Goal: Task Accomplishment & Management: Complete application form

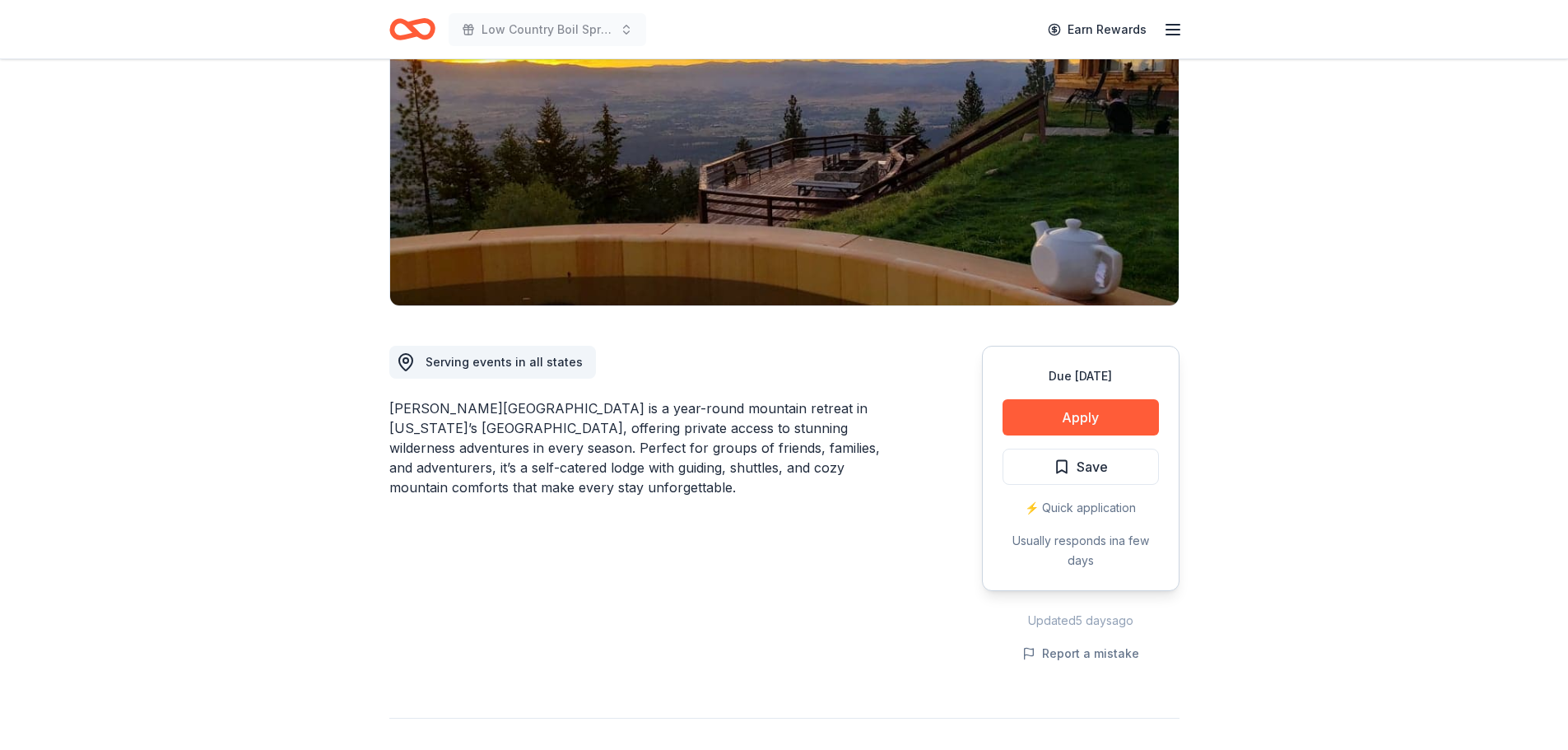
scroll to position [247, 0]
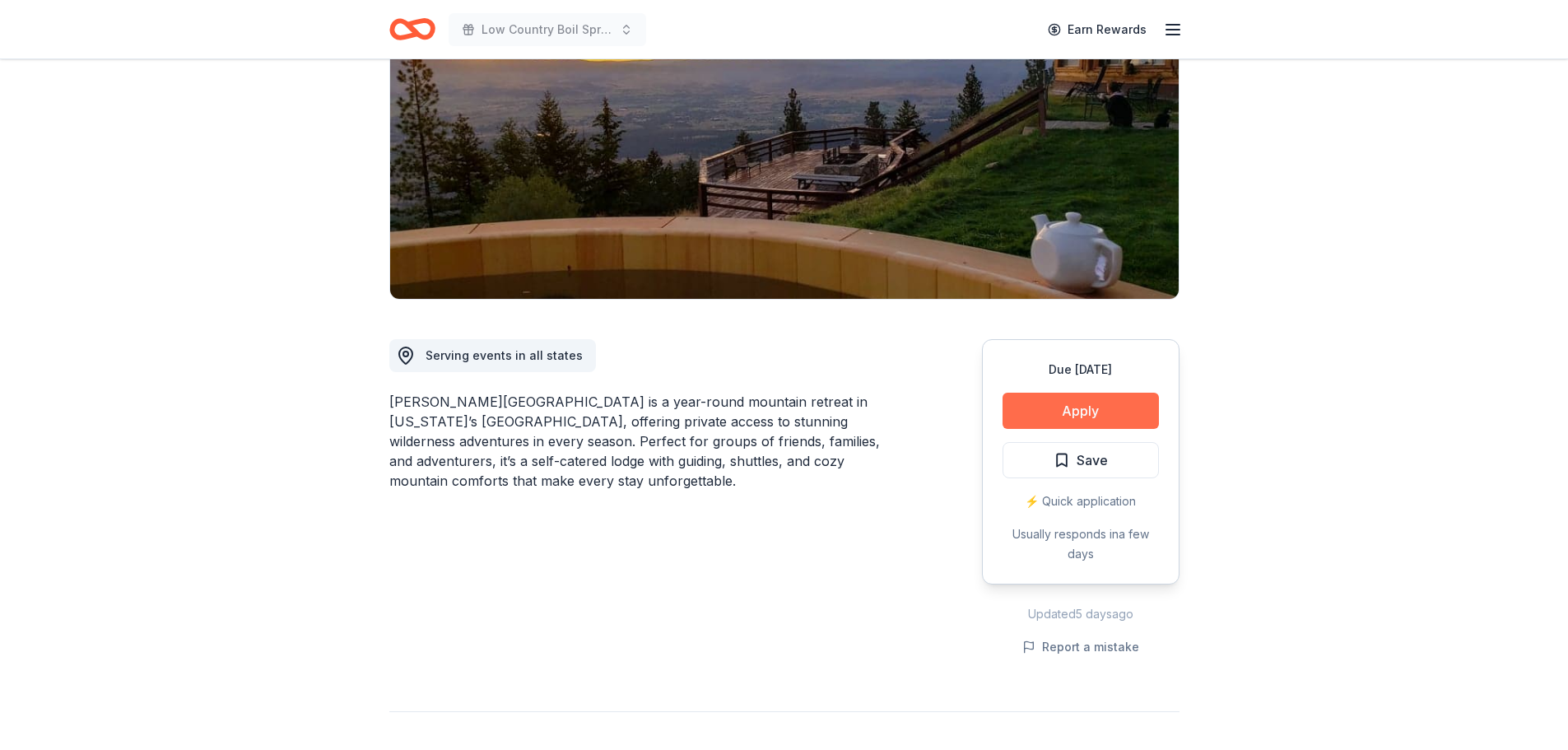
click at [1058, 393] on button "Apply" at bounding box center [1080, 411] width 157 height 36
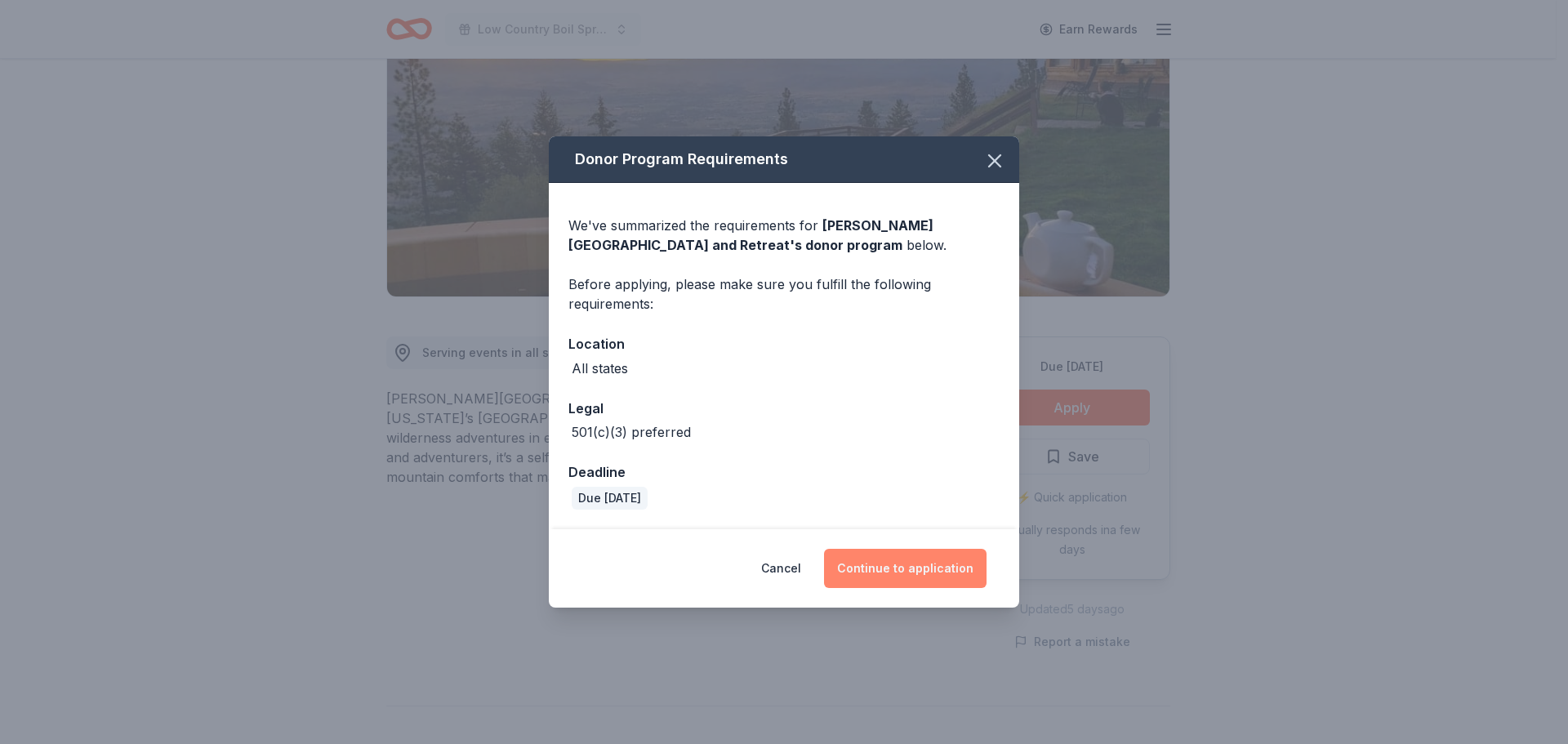
click at [919, 572] on button "Continue to application" at bounding box center [905, 569] width 163 height 39
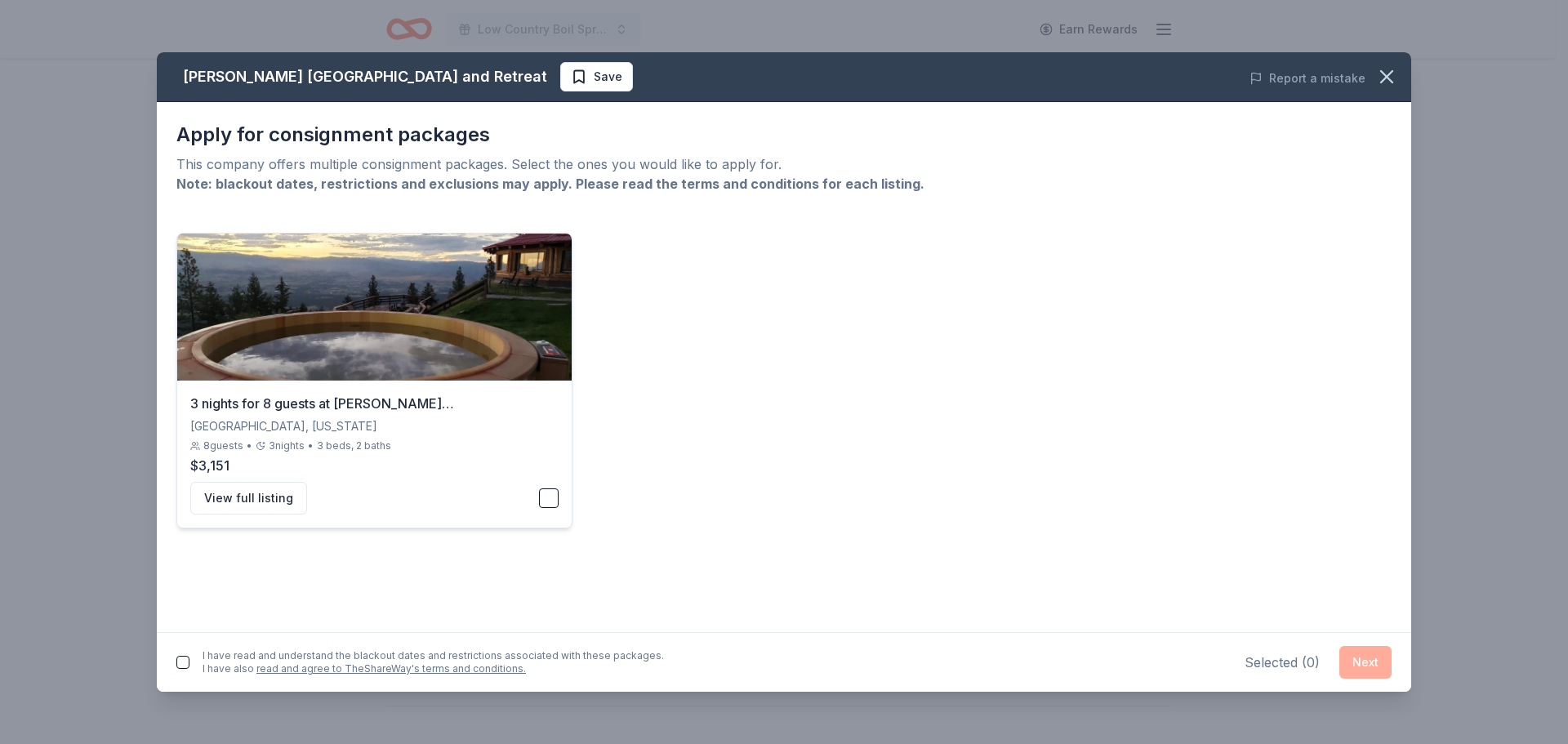
click at [556, 499] on button "button" at bounding box center [549, 498] width 20 height 20
click at [233, 503] on button "View full listing" at bounding box center [248, 498] width 117 height 33
drag, startPoint x: 1388, startPoint y: 70, endPoint x: 839, endPoint y: 80, distance: 549.1
click at [1386, 72] on icon "button" at bounding box center [1386, 76] width 23 height 23
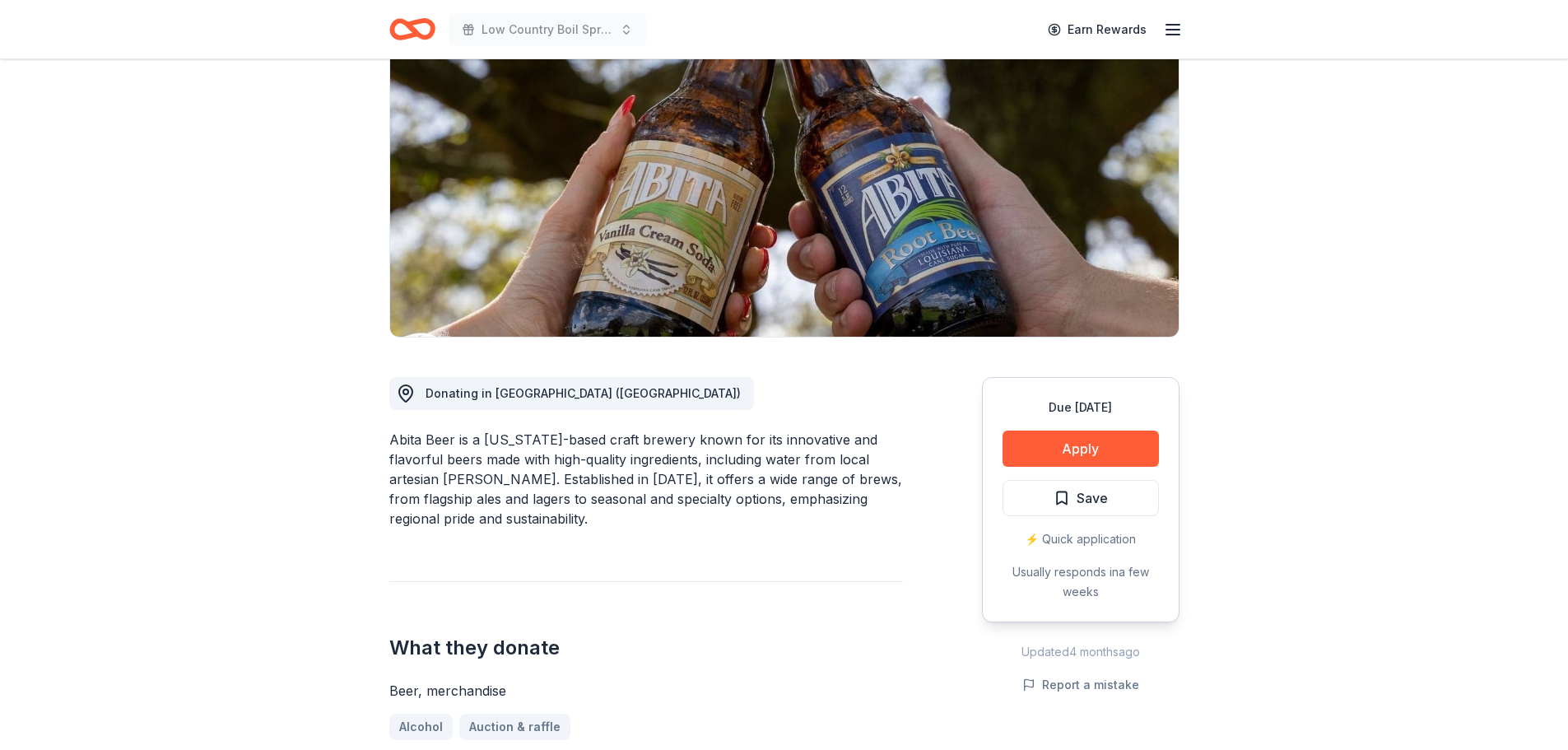
scroll to position [165, 0]
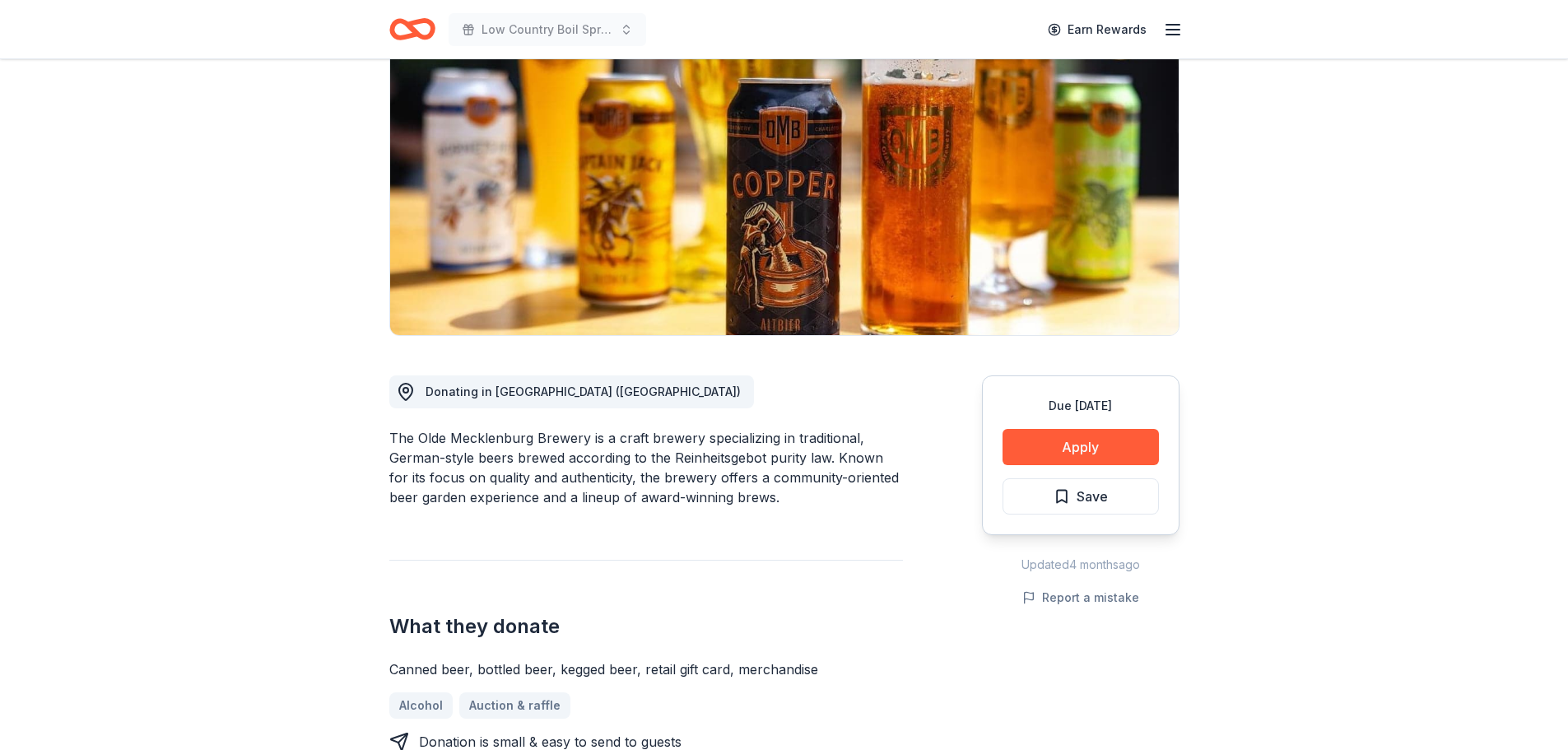
scroll to position [247, 0]
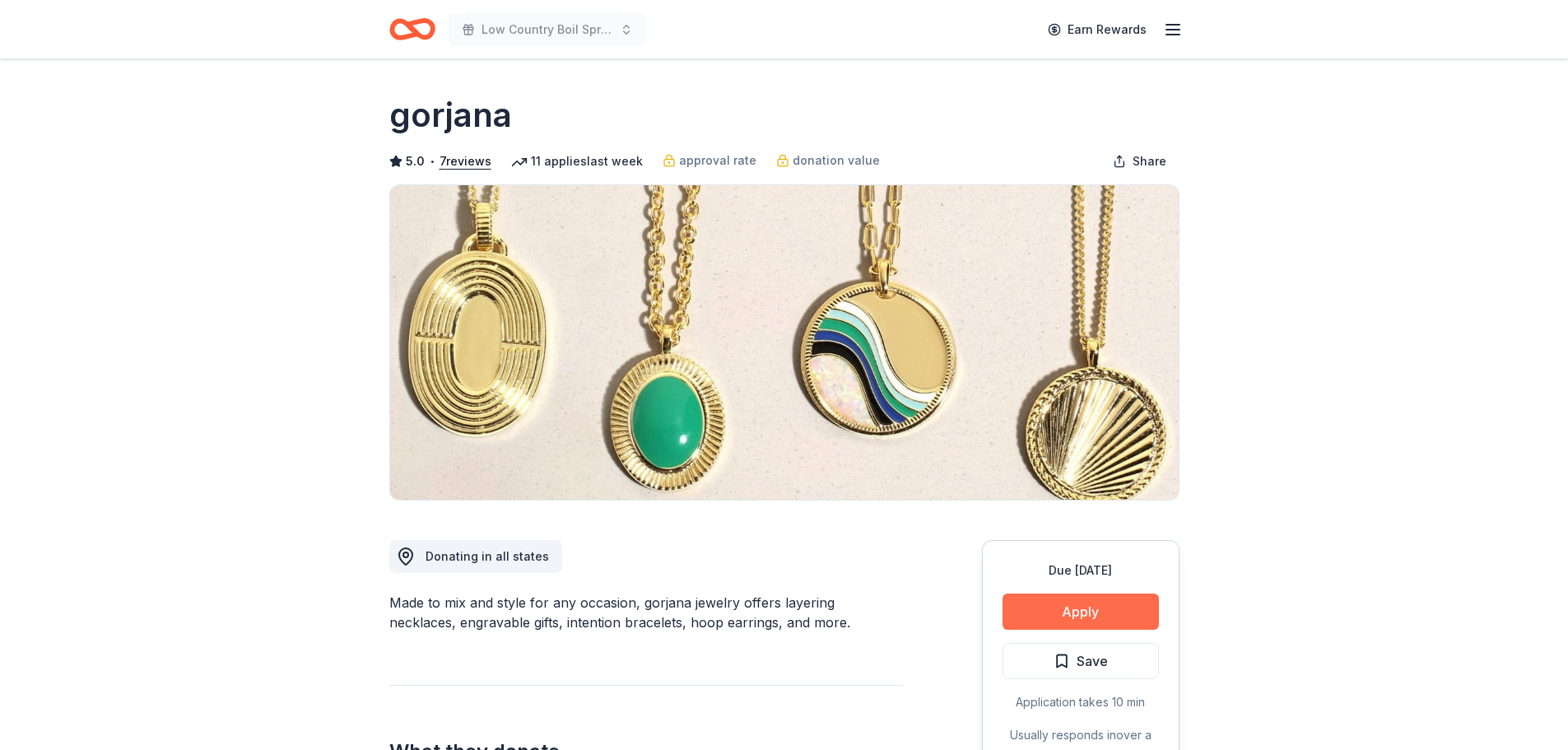
click at [1093, 613] on button "Apply" at bounding box center [1080, 612] width 157 height 36
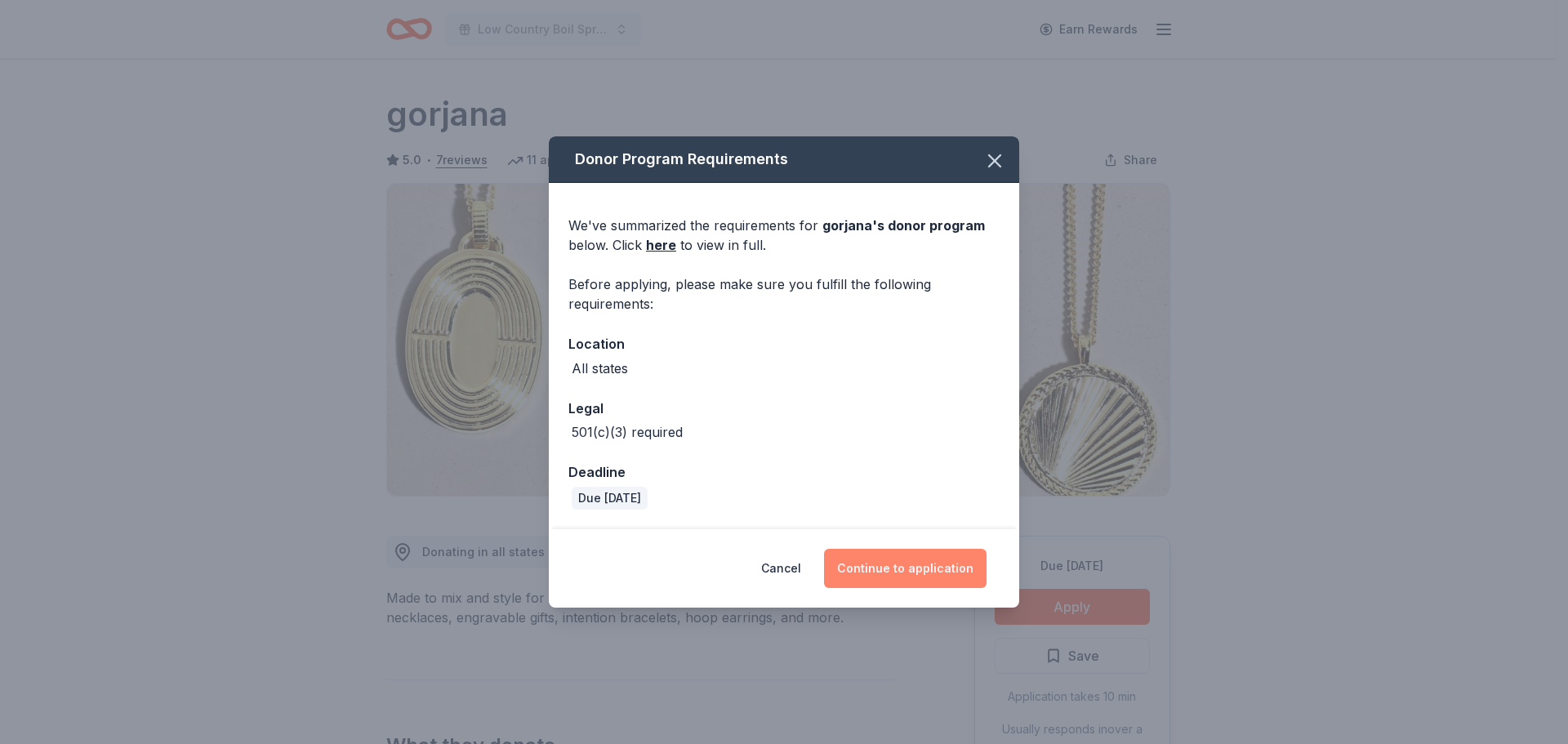
click at [922, 561] on button "Continue to application" at bounding box center [905, 569] width 163 height 39
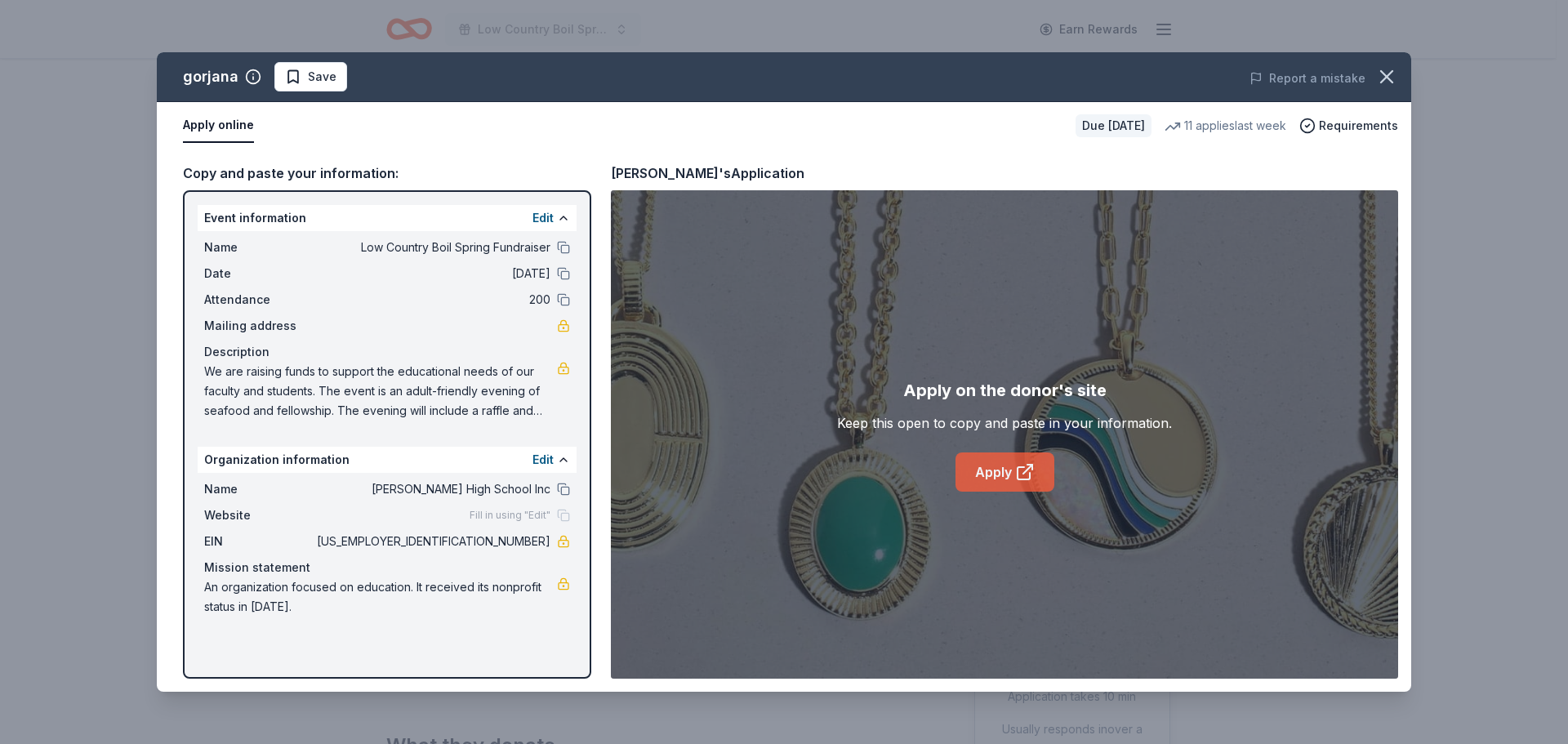
click at [995, 471] on link "Apply" at bounding box center [1004, 472] width 99 height 39
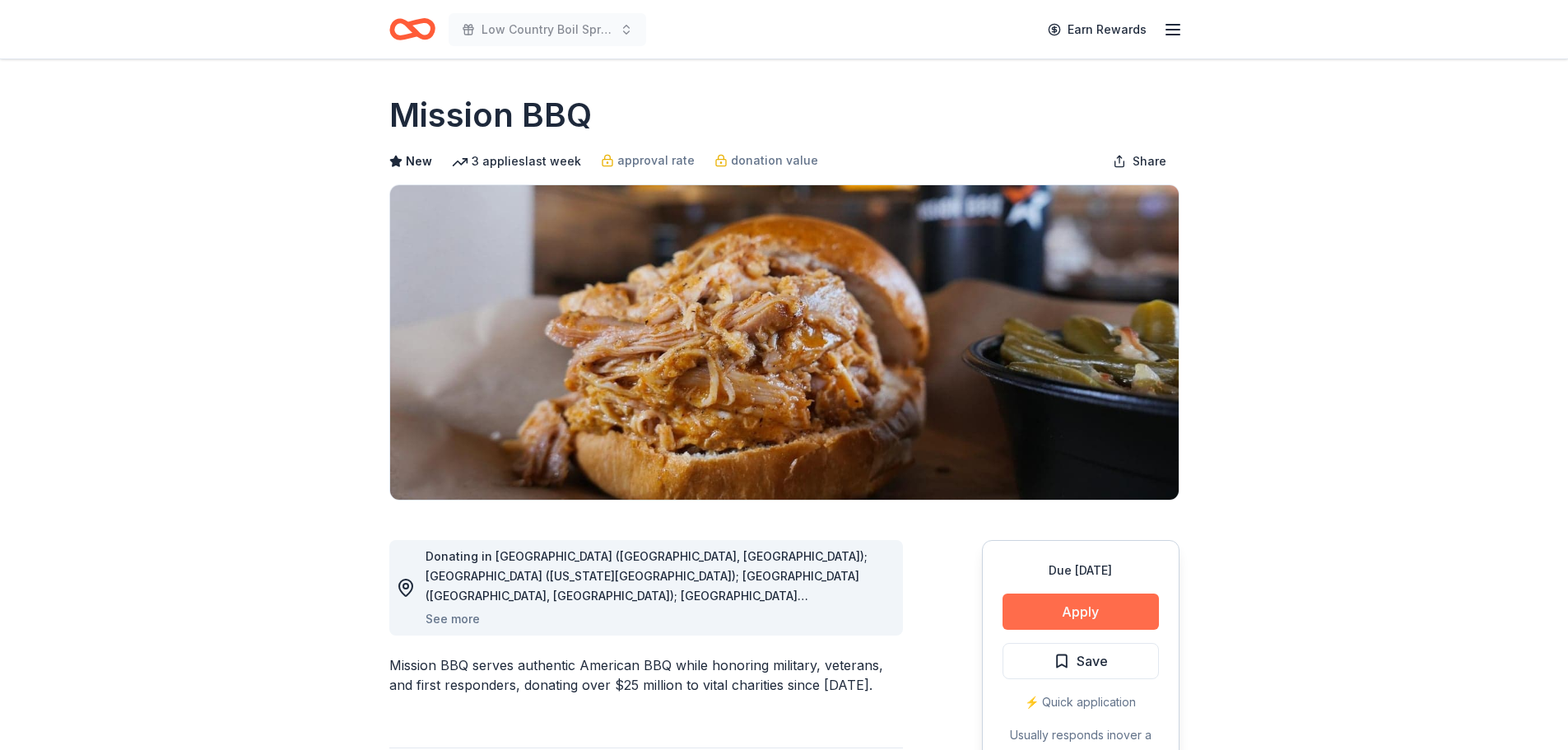
click at [1059, 613] on button "Apply" at bounding box center [1080, 612] width 157 height 36
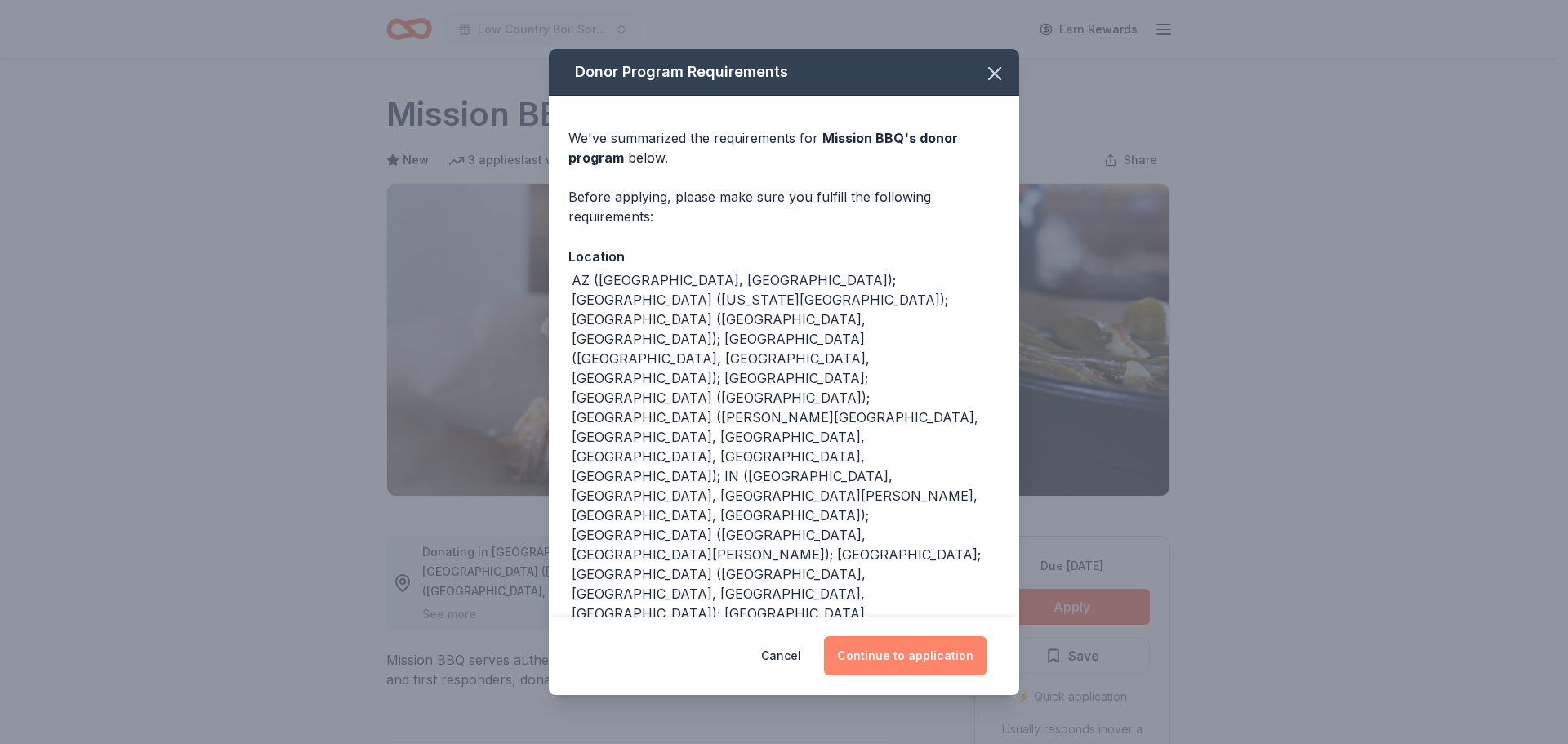
click at [906, 655] on button "Continue to application" at bounding box center [905, 656] width 163 height 39
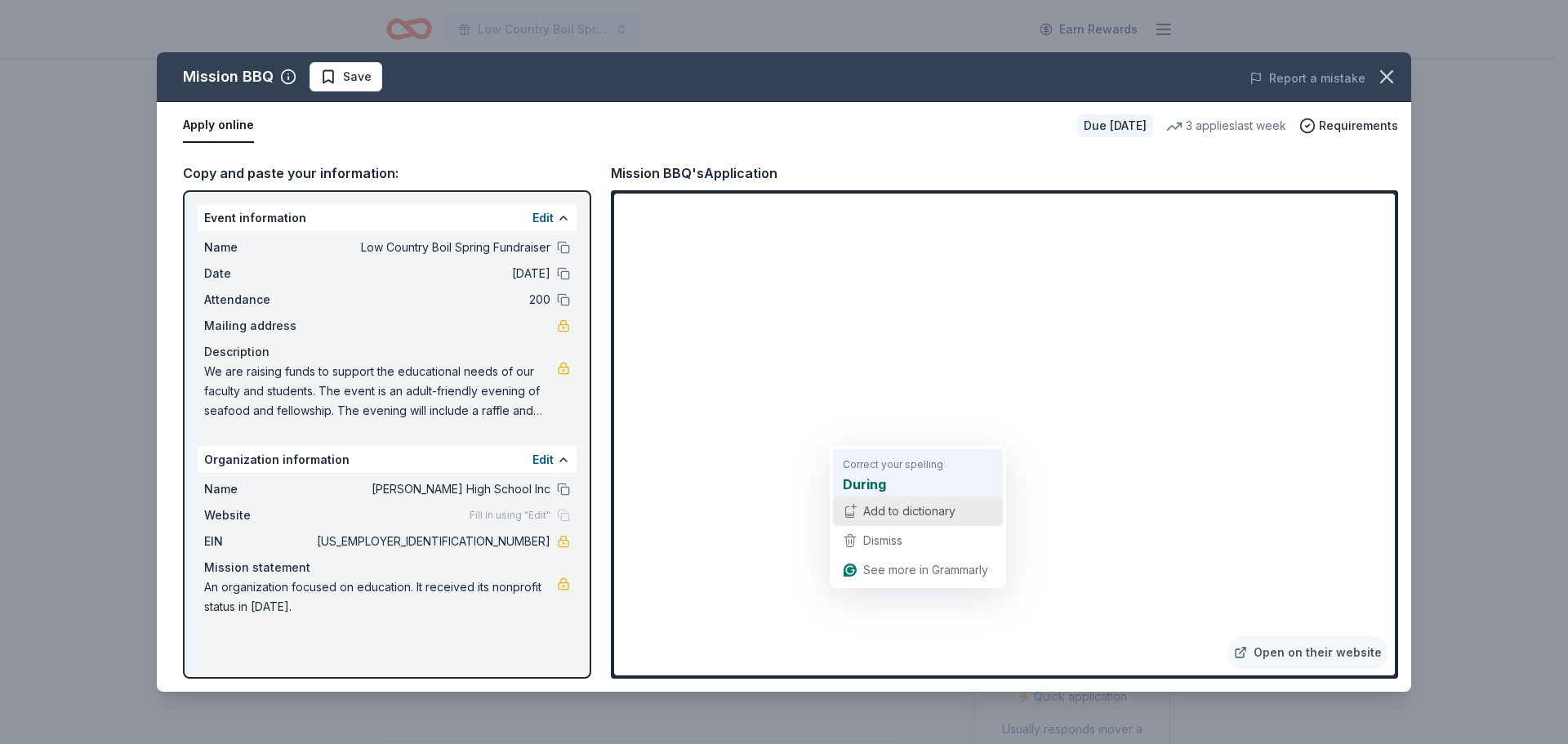
click at [900, 485] on div "During" at bounding box center [917, 483] width 157 height 26
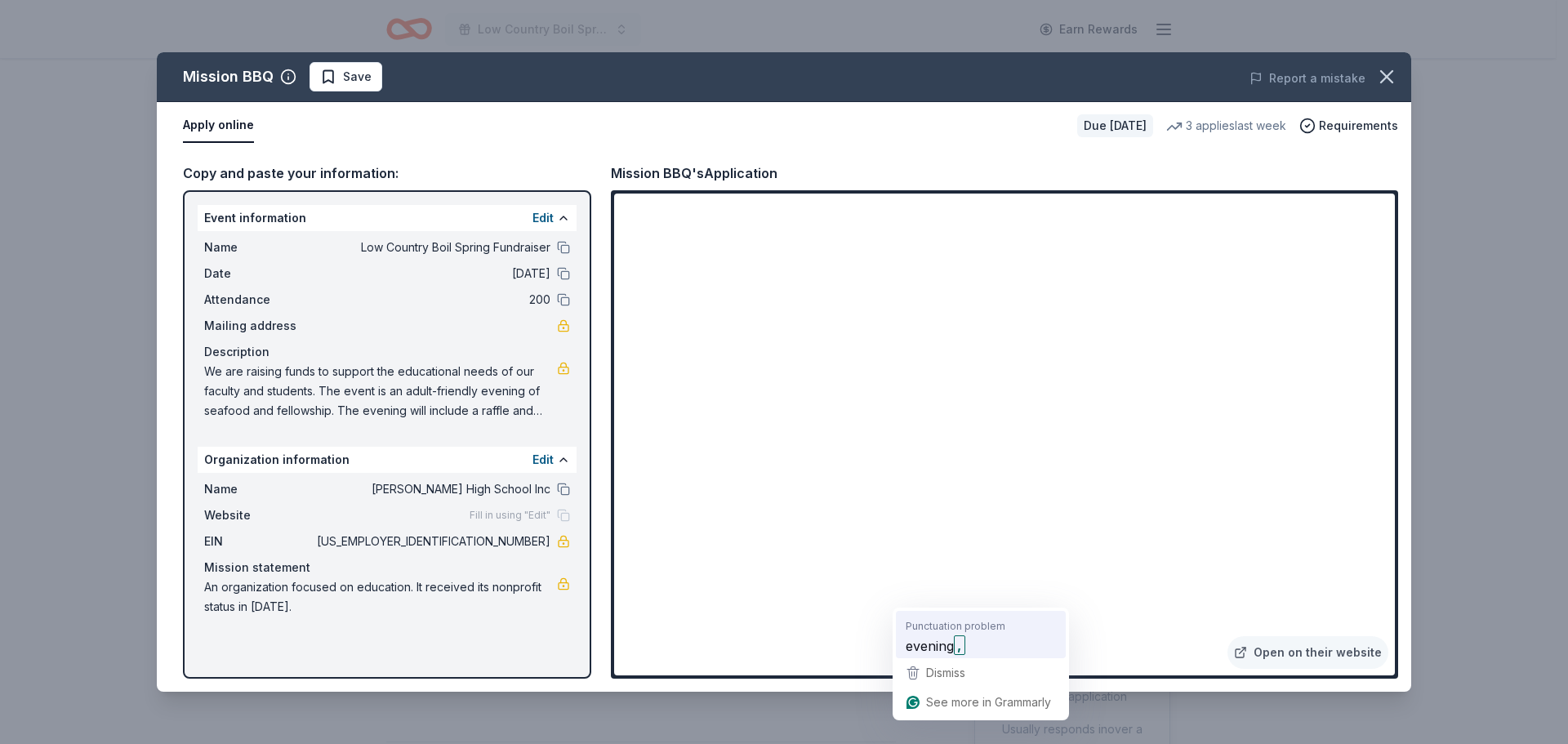
click at [942, 632] on div "evening ," at bounding box center [980, 645] width 157 height 26
